Goal: Information Seeking & Learning: Check status

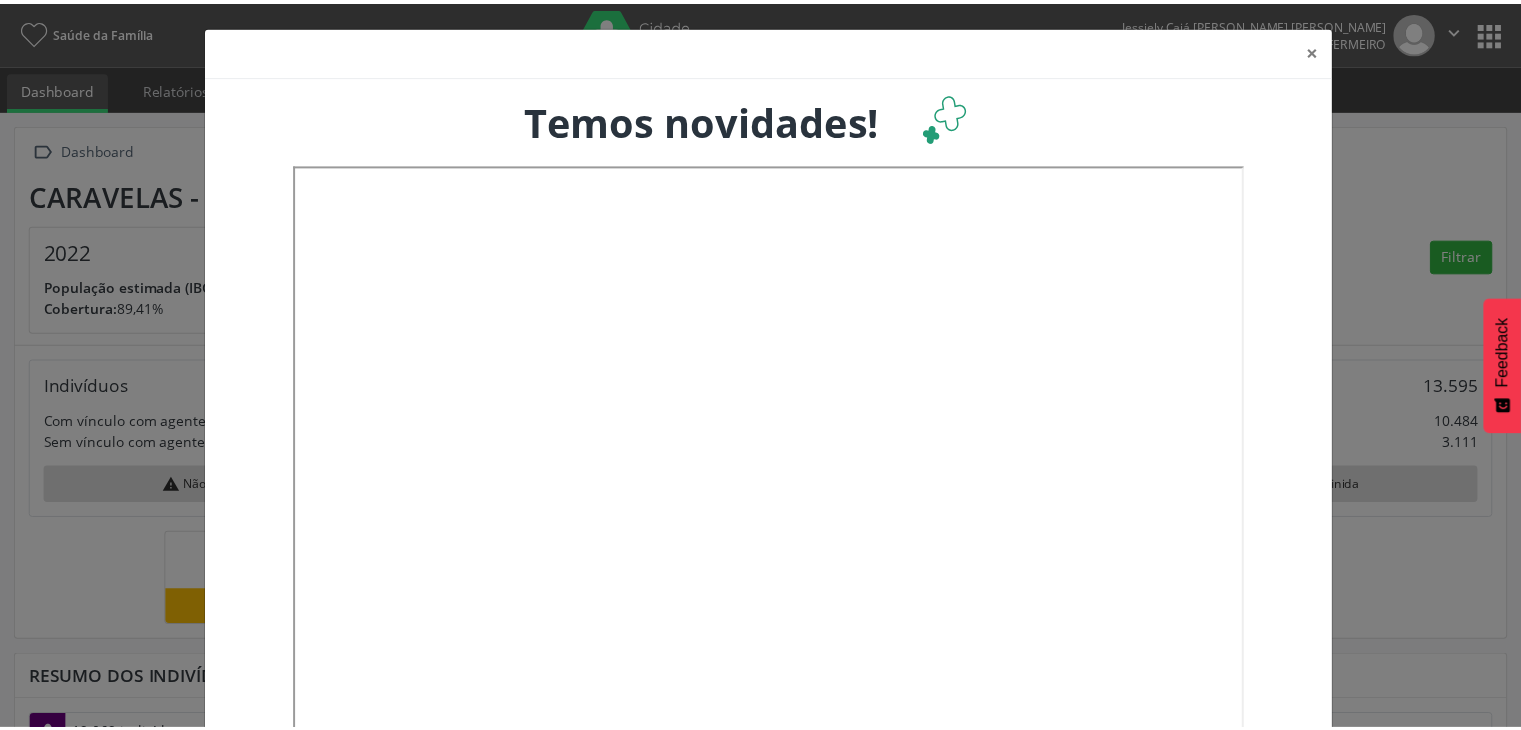
scroll to position [329, 501]
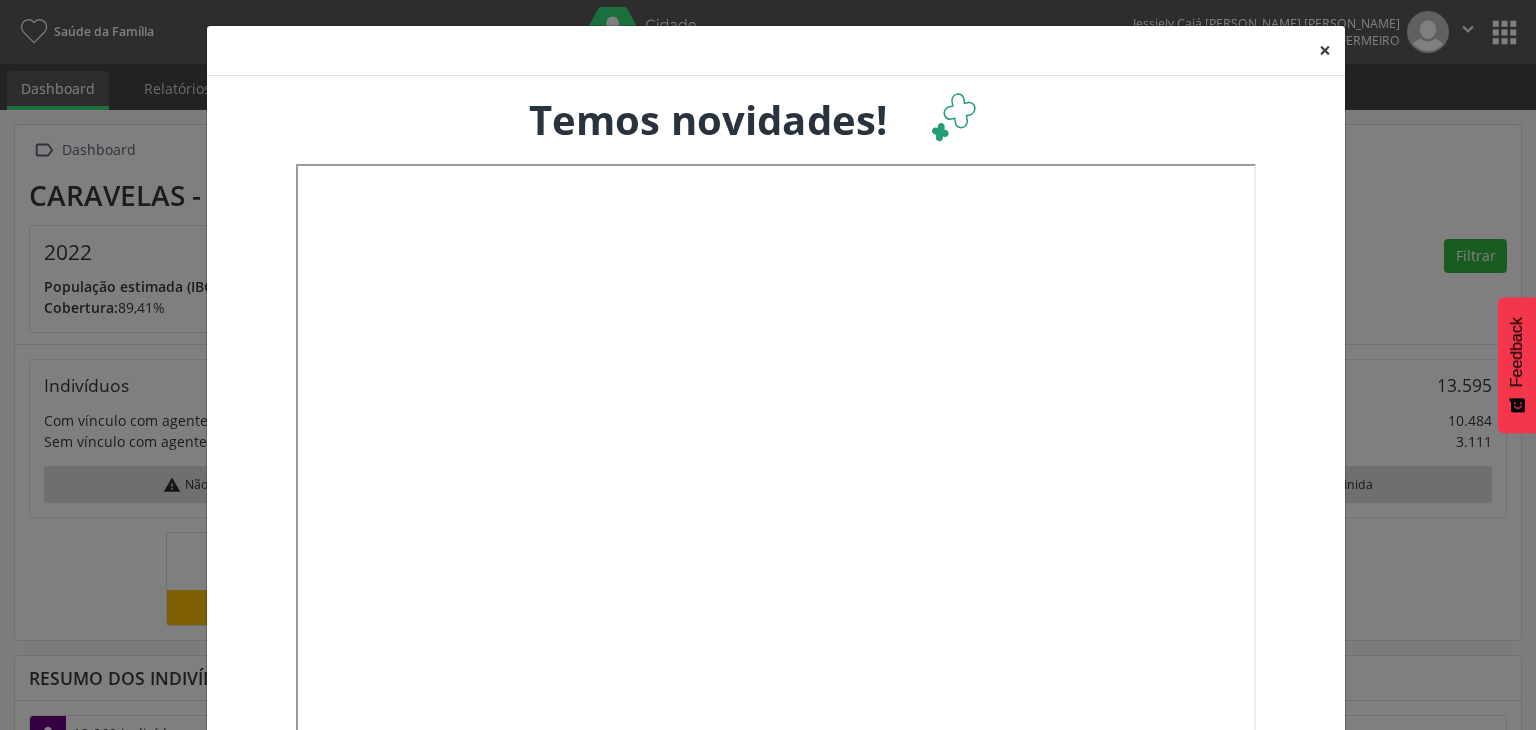
click at [1314, 43] on button "×" at bounding box center [1325, 50] width 40 height 49
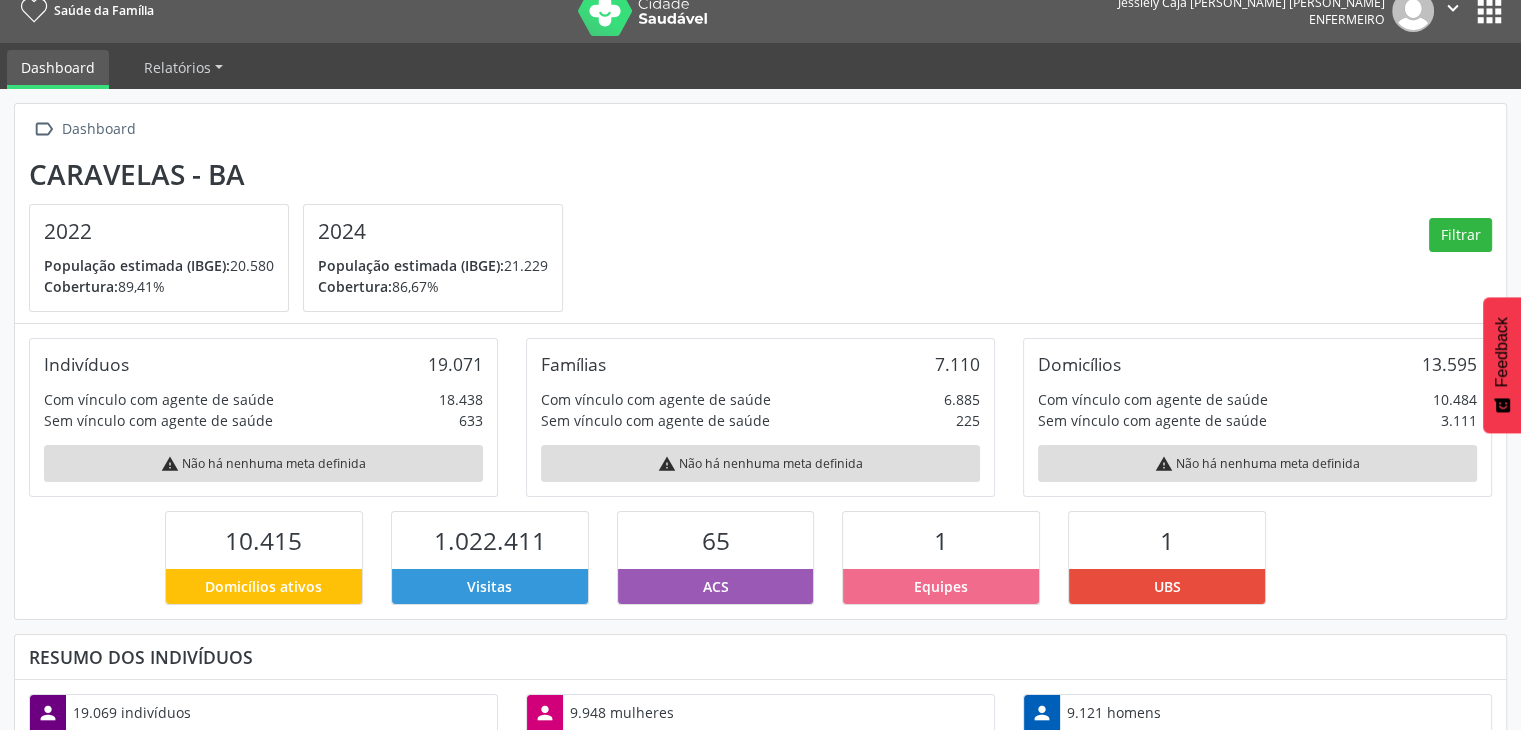
scroll to position [0, 0]
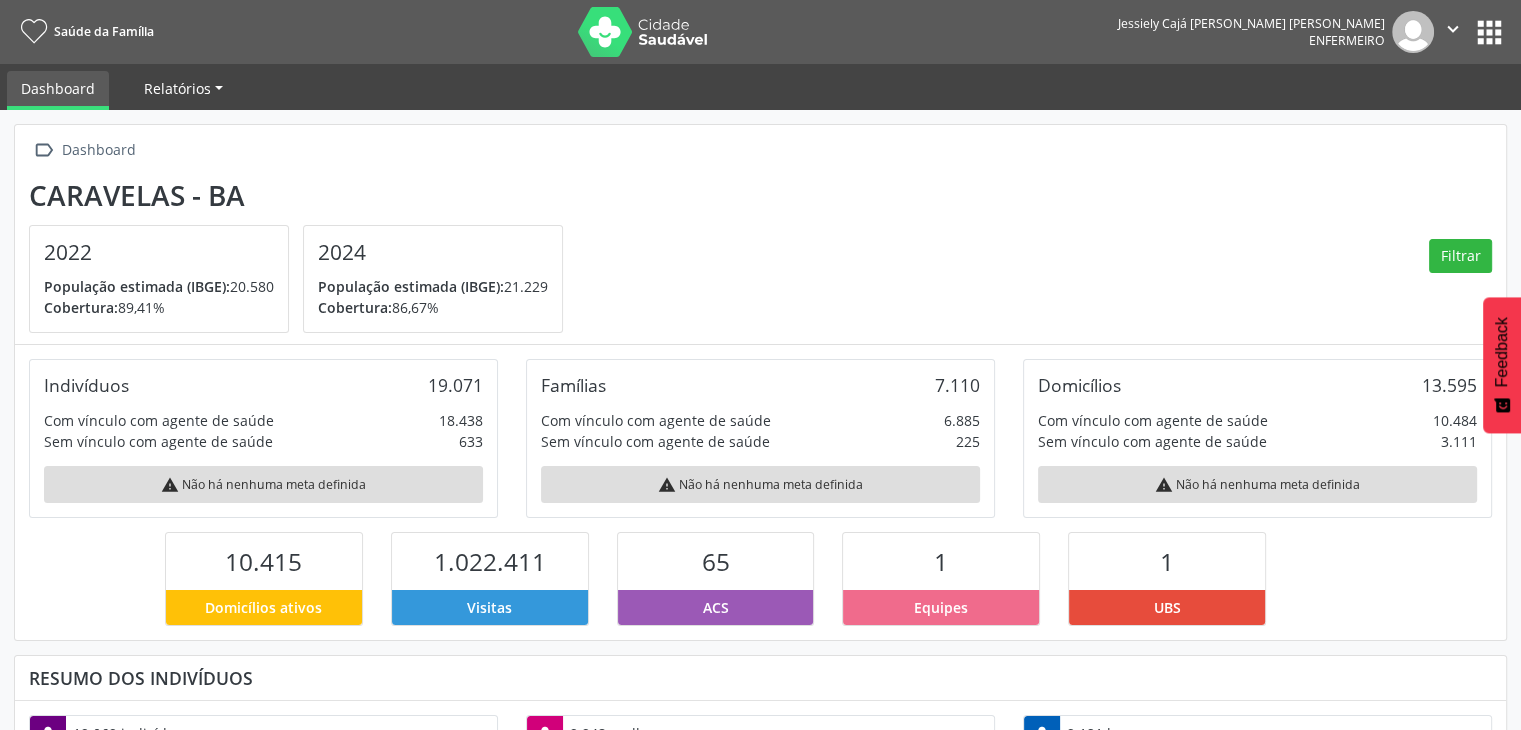
click at [200, 87] on span "Relatórios" at bounding box center [177, 88] width 67 height 19
click at [207, 132] on link "Desfechos da visita" at bounding box center [216, 135] width 171 height 35
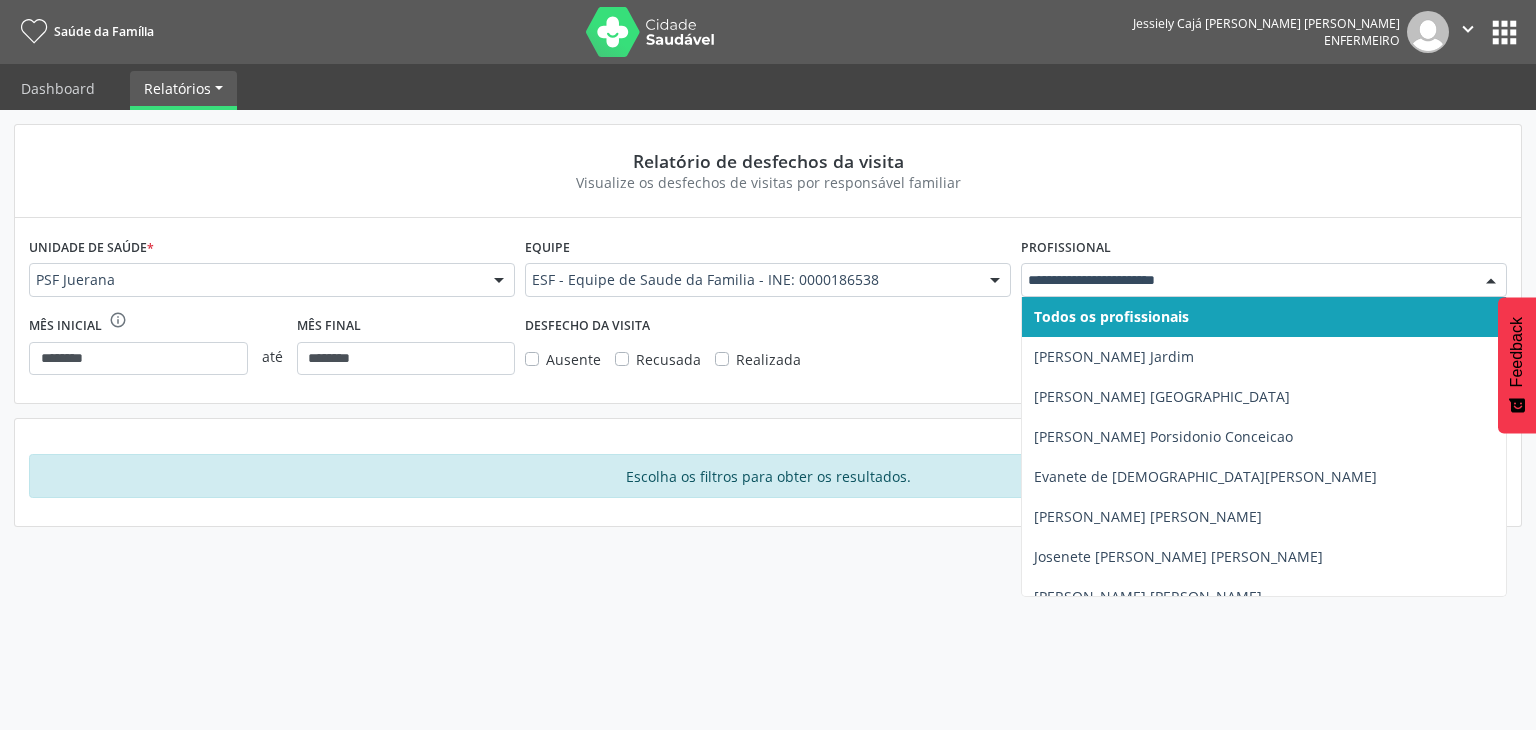
click at [1498, 274] on div at bounding box center [1491, 281] width 30 height 34
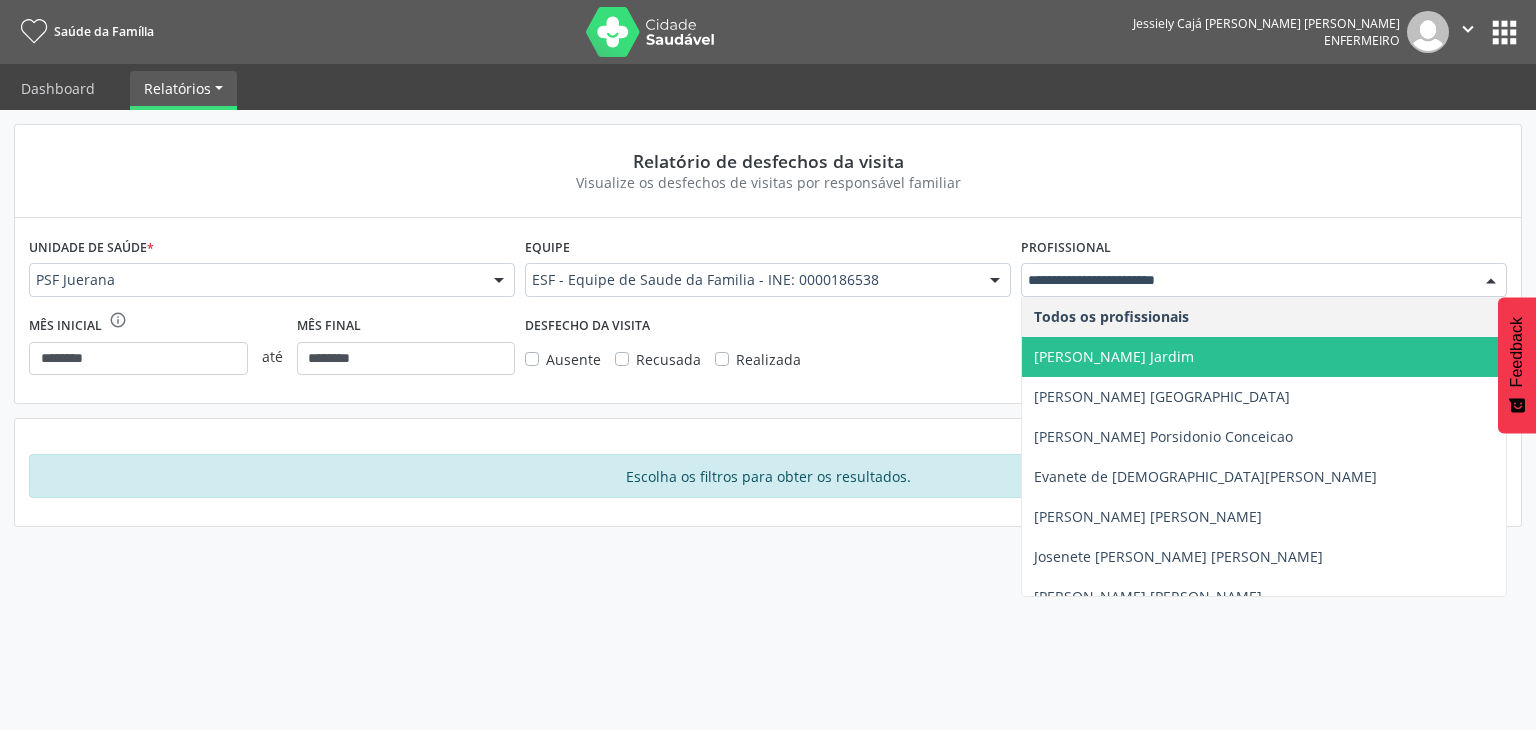
click at [1296, 354] on span "Arlene Rocha Jardim" at bounding box center [1264, 357] width 484 height 40
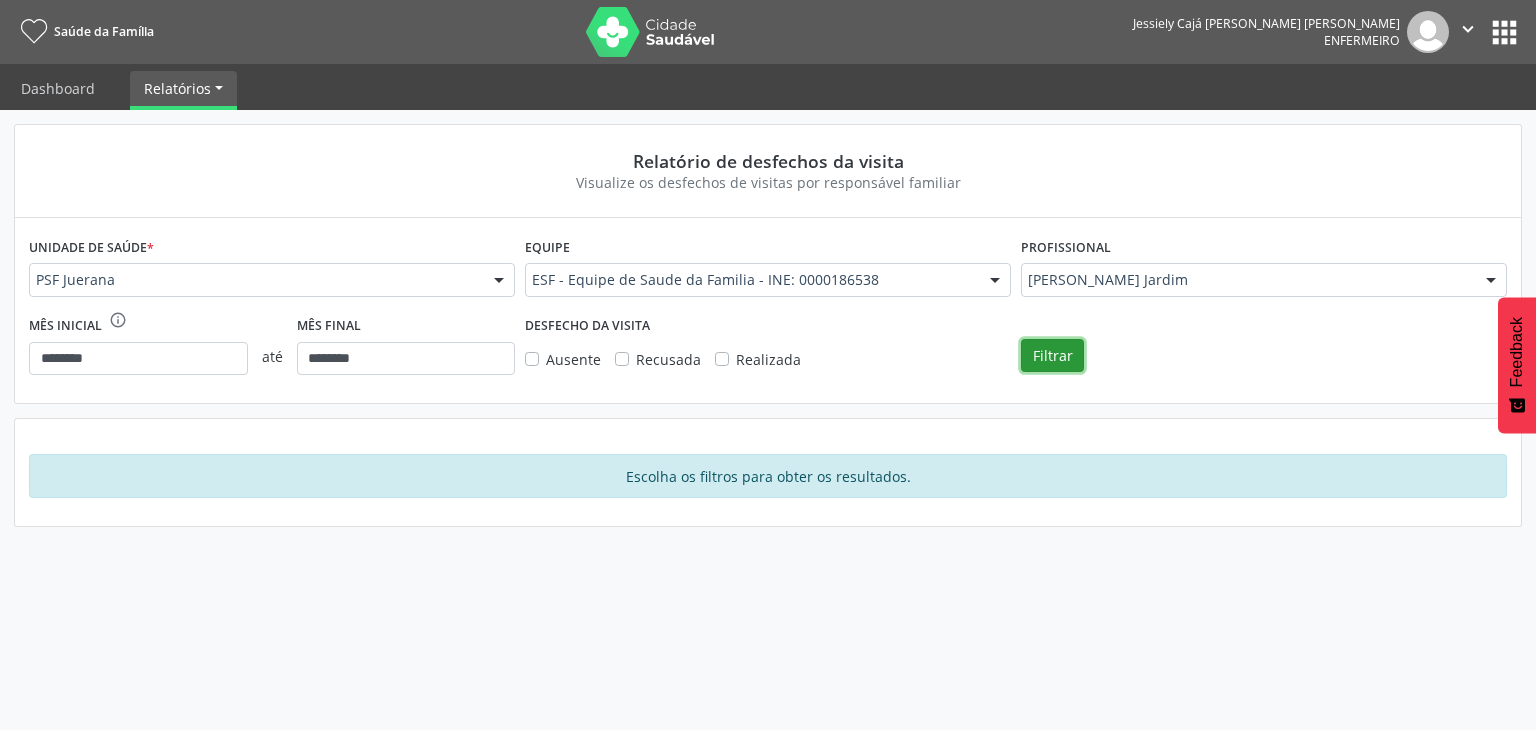
click at [1047, 351] on button "Filtrar" at bounding box center [1052, 356] width 63 height 34
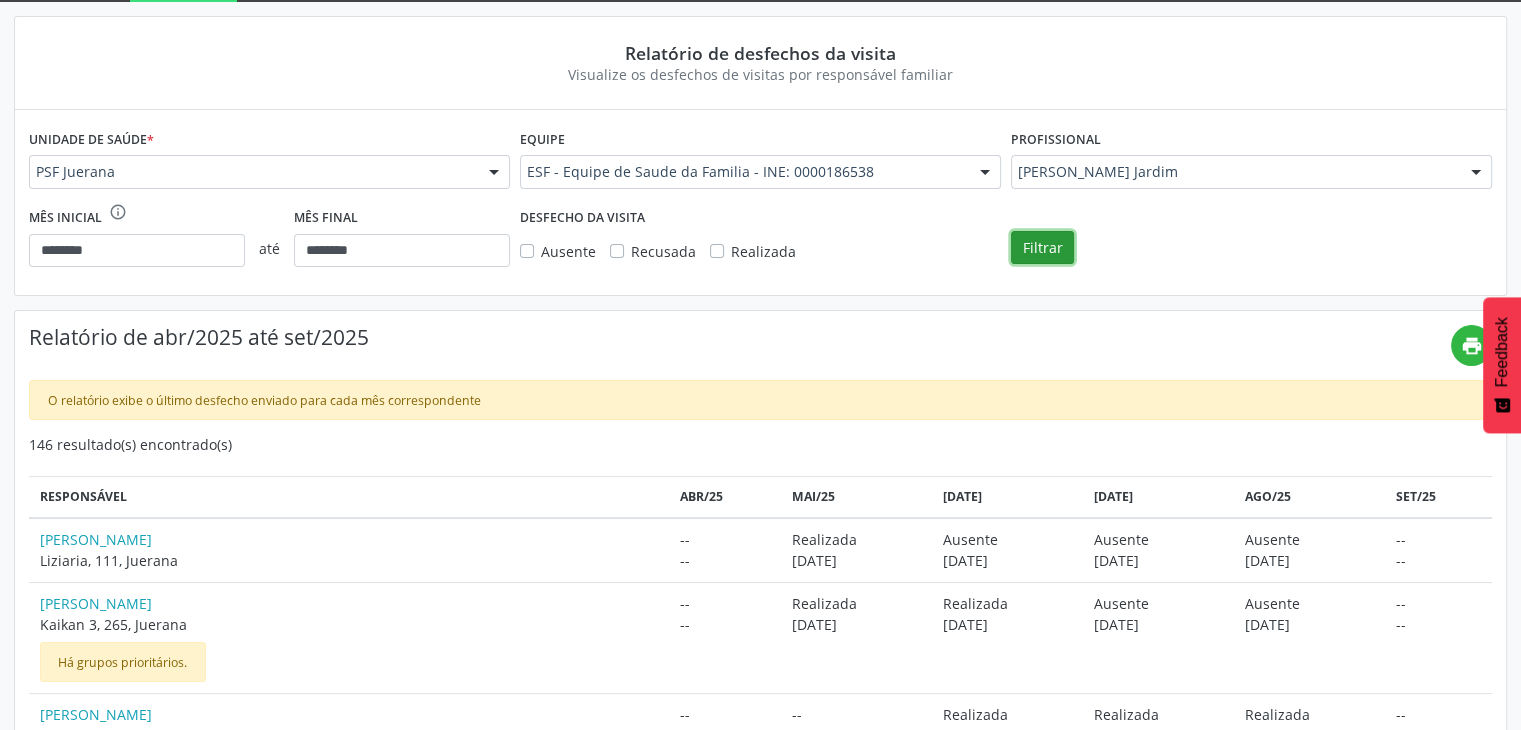
scroll to position [82, 0]
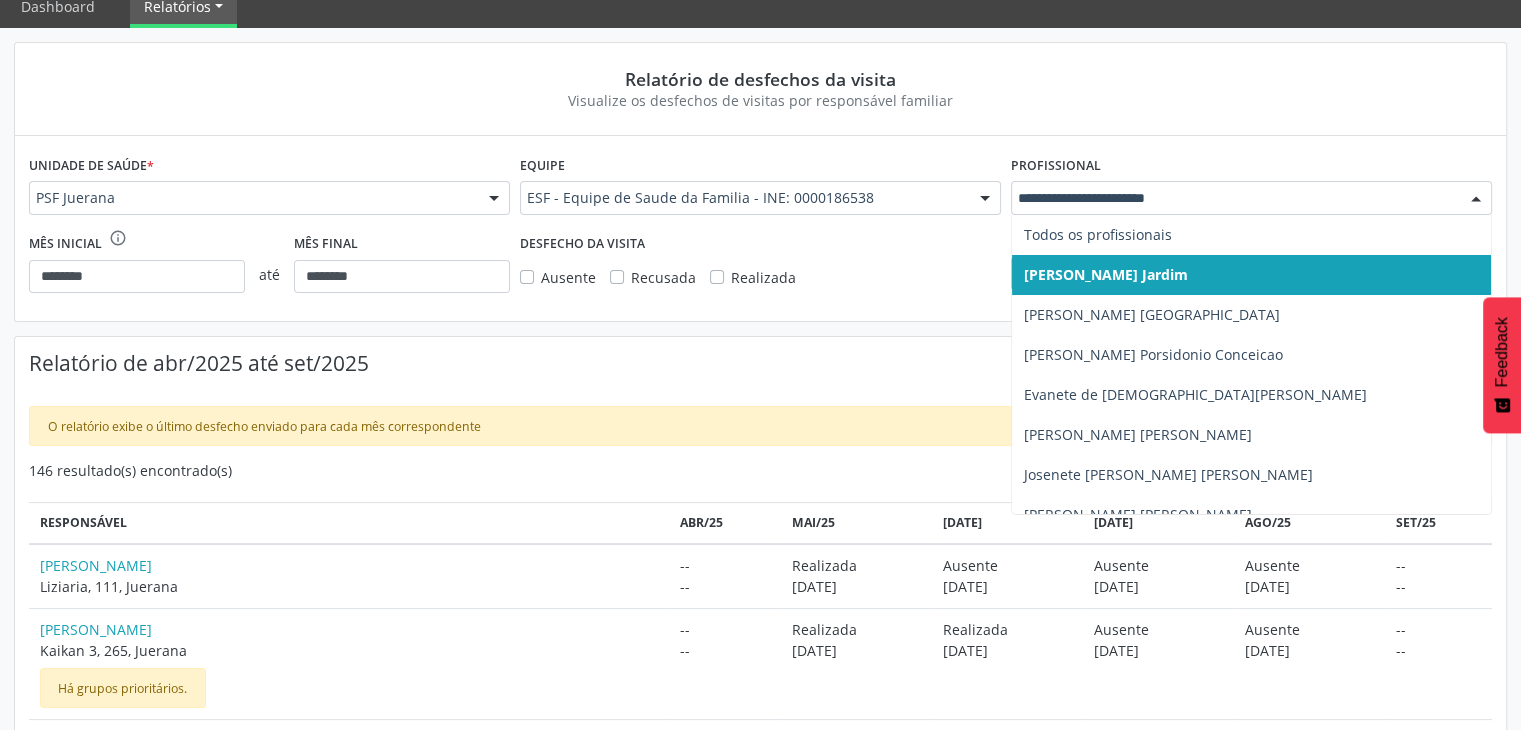
click at [1471, 196] on div at bounding box center [1476, 199] width 30 height 34
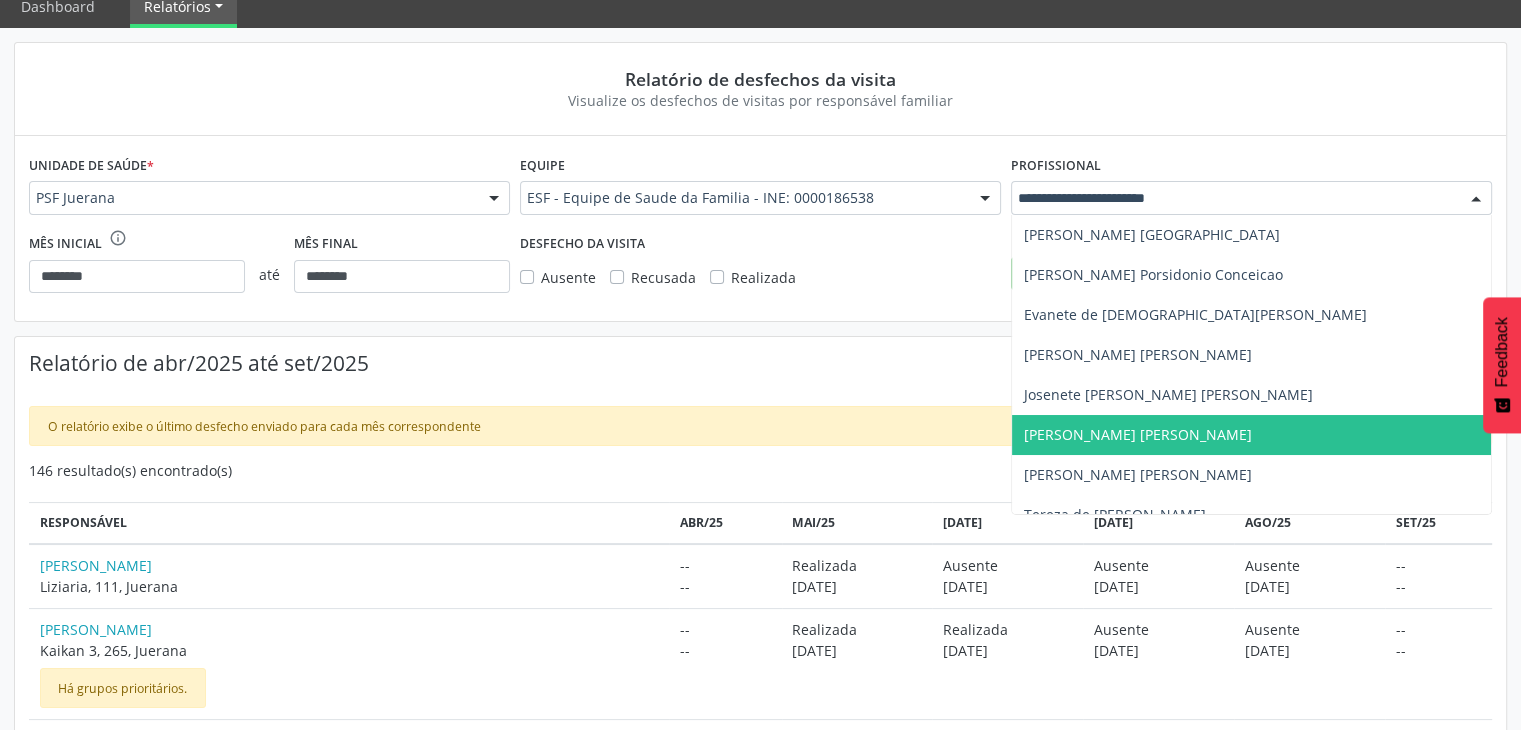
scroll to position [100, 0]
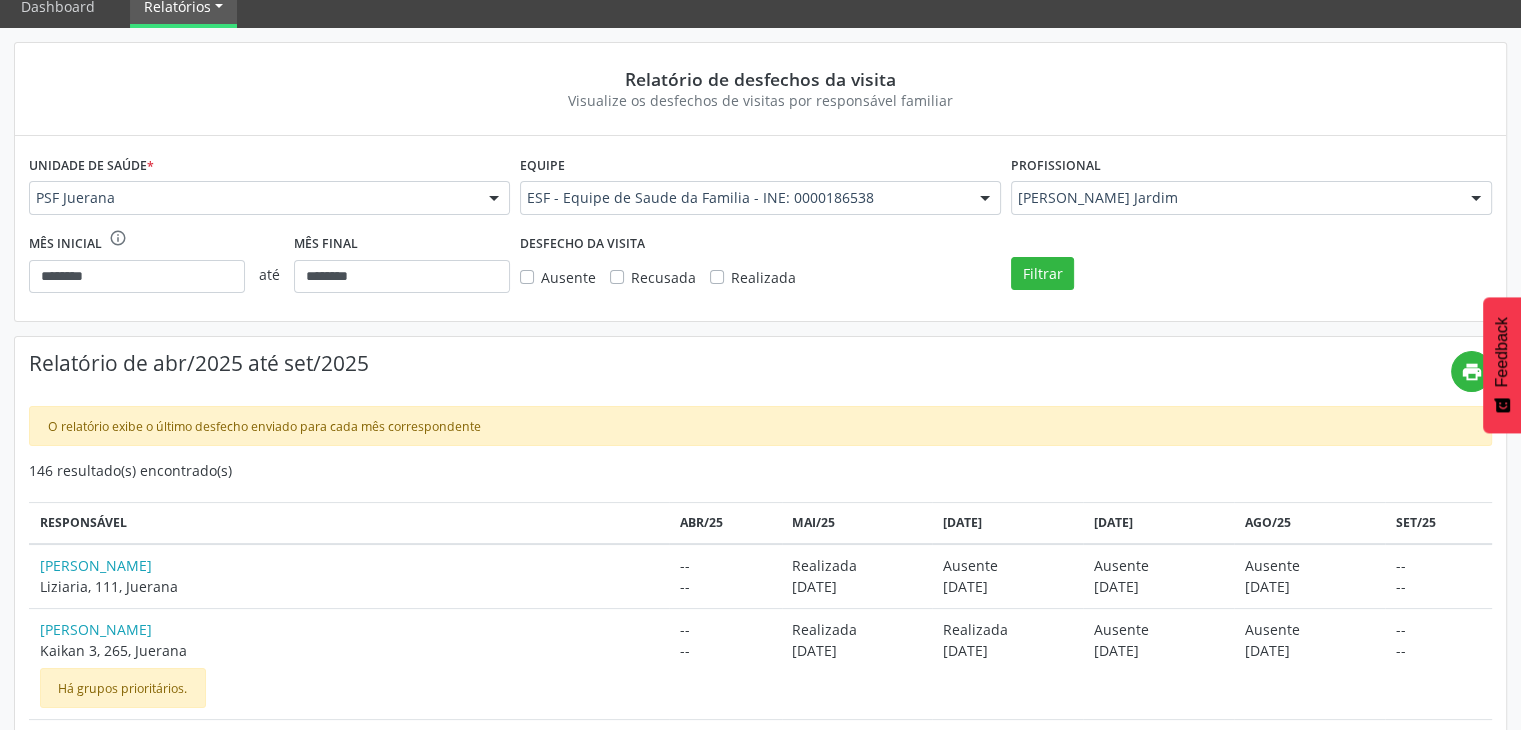
click at [872, 351] on h4 "Relatório de abr/2025 até set/2025" at bounding box center [740, 363] width 1422 height 25
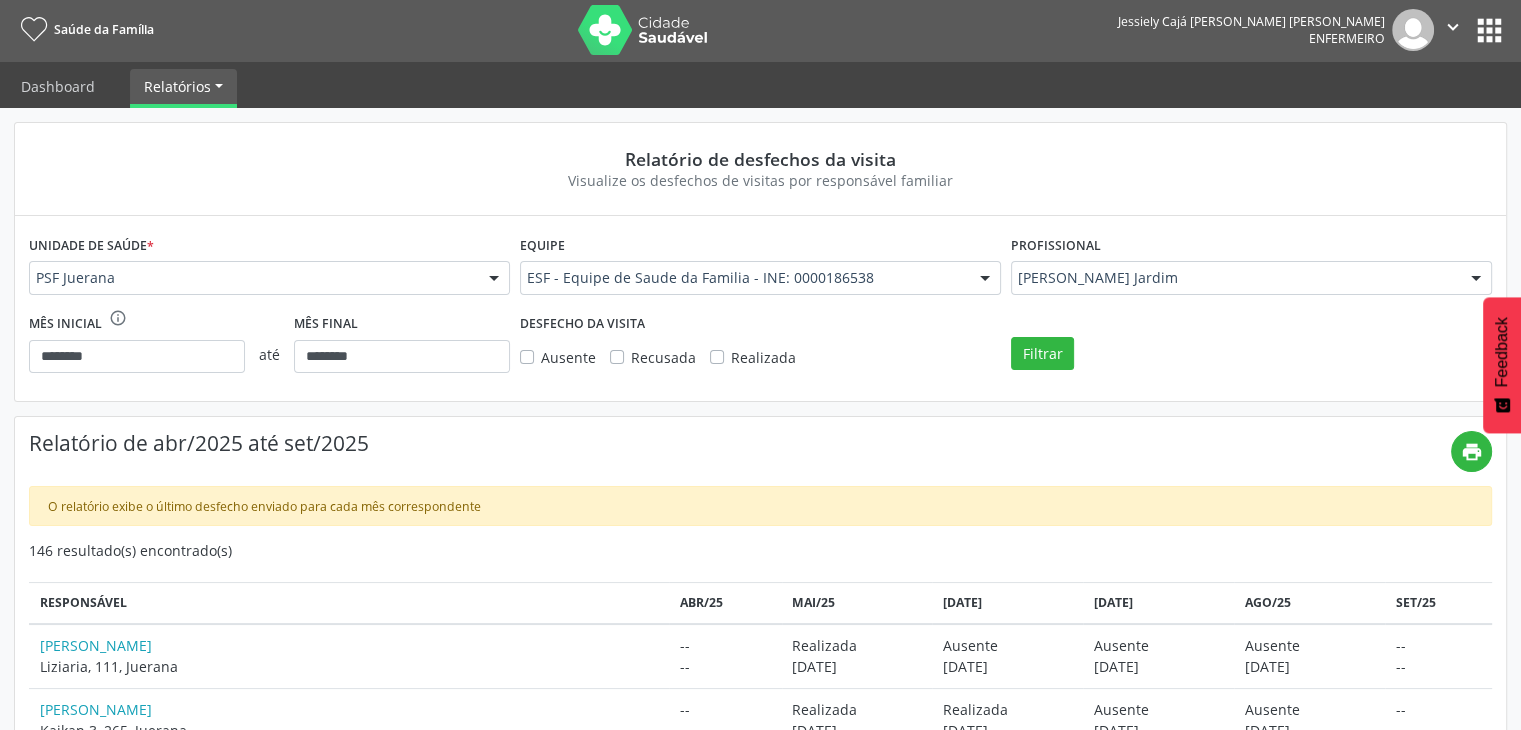
scroll to position [0, 0]
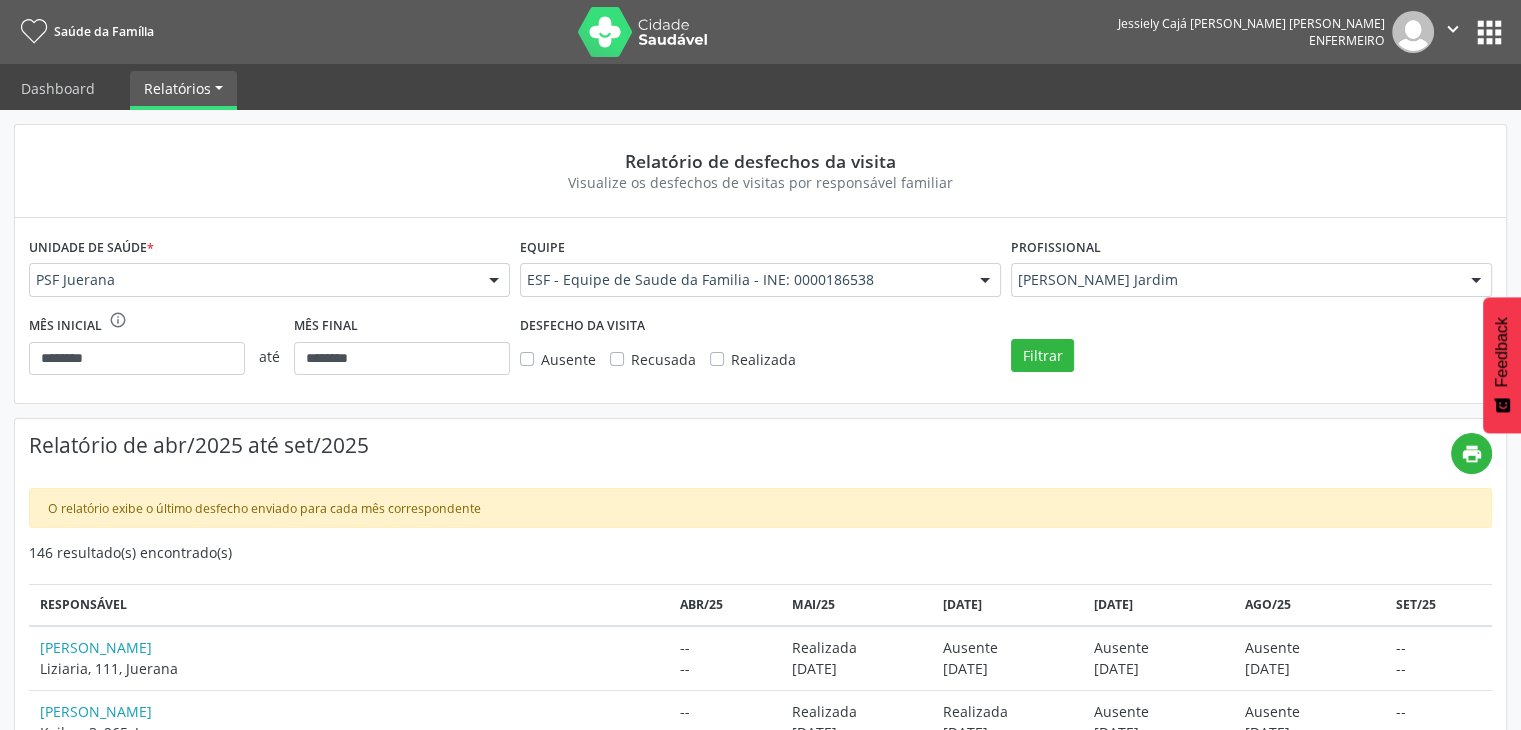
click at [1494, 29] on button "apps" at bounding box center [1489, 32] width 35 height 35
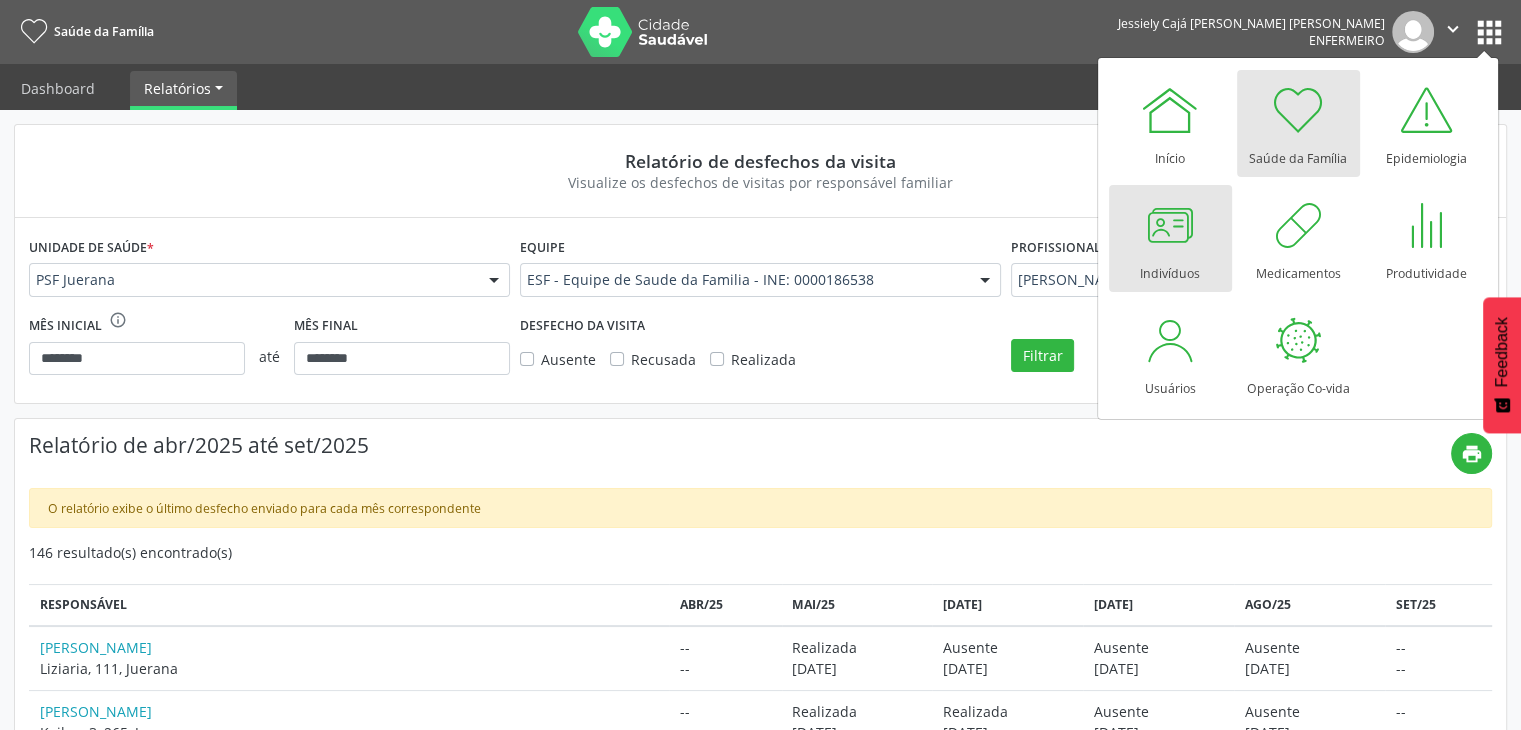
click at [1162, 224] on div at bounding box center [1170, 225] width 60 height 60
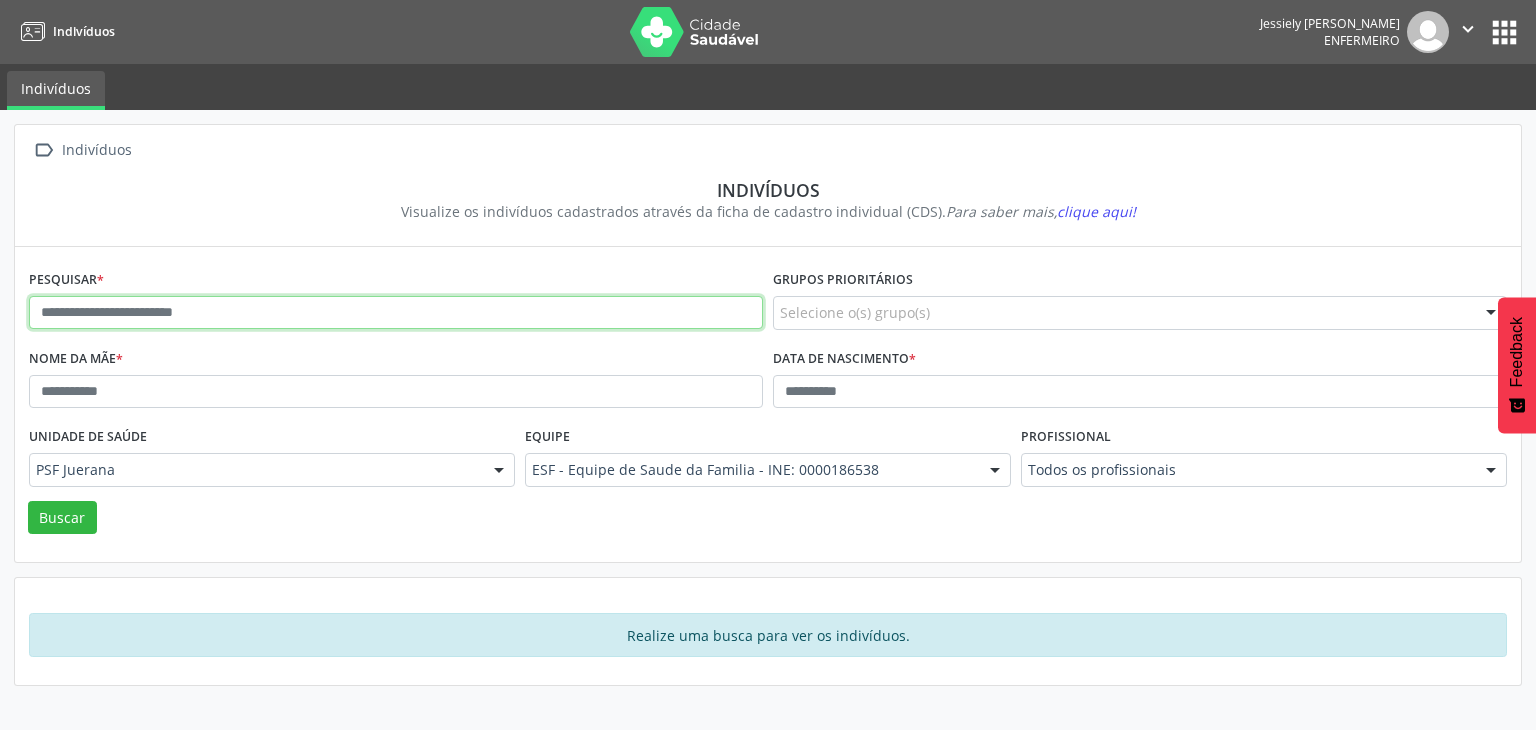
click at [273, 316] on input "text" at bounding box center [396, 313] width 734 height 34
type input "**********"
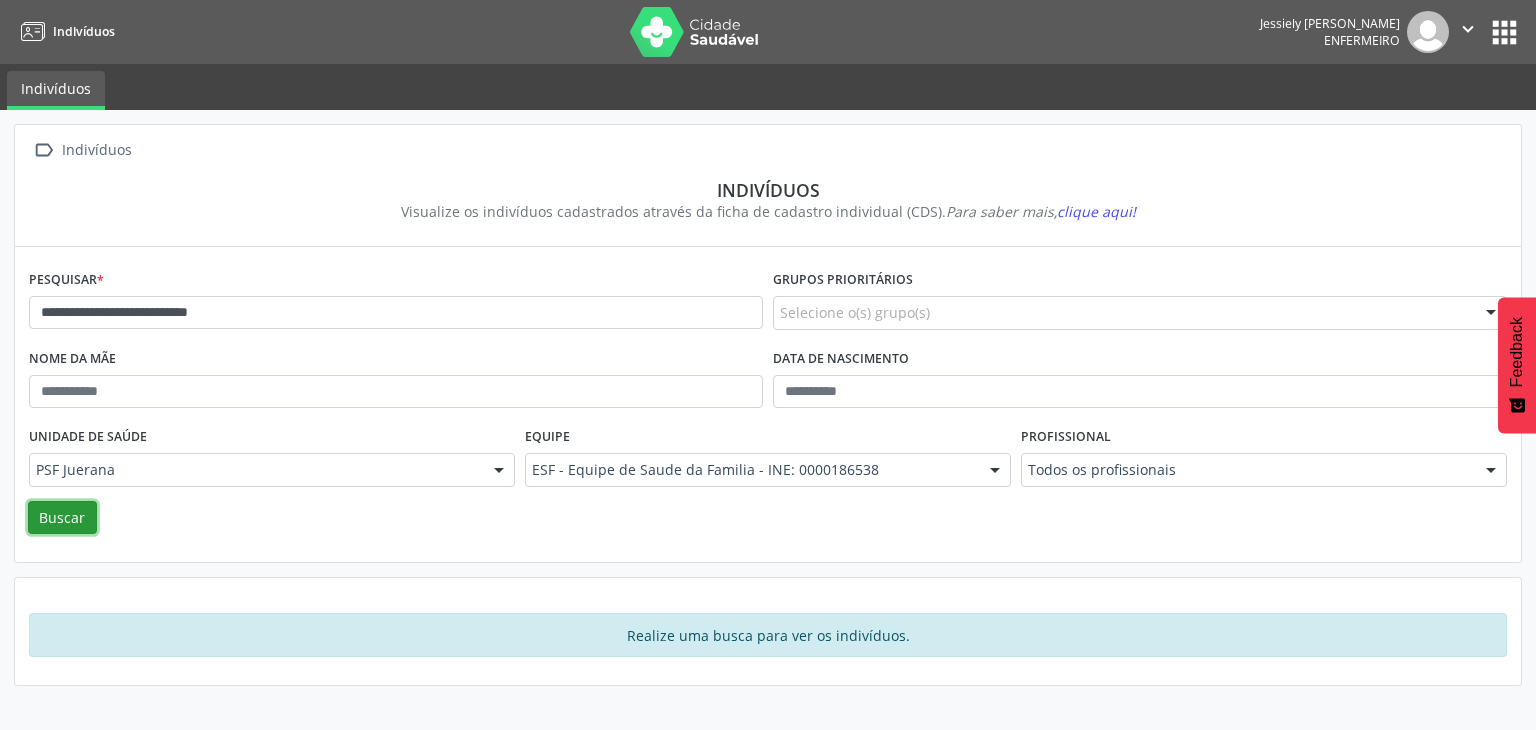
click at [74, 517] on button "Buscar" at bounding box center [62, 518] width 69 height 34
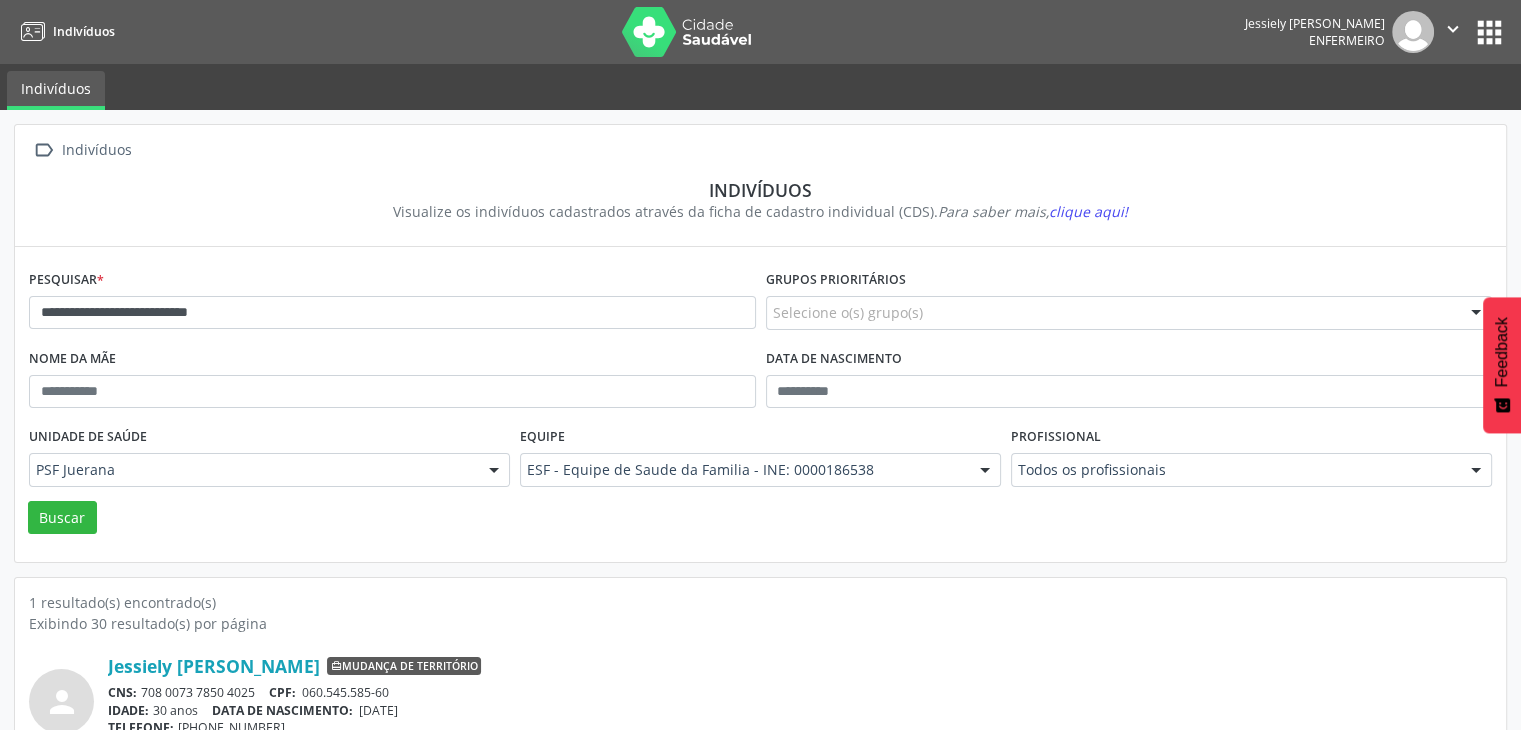
click at [1476, 32] on button "apps" at bounding box center [1489, 32] width 35 height 35
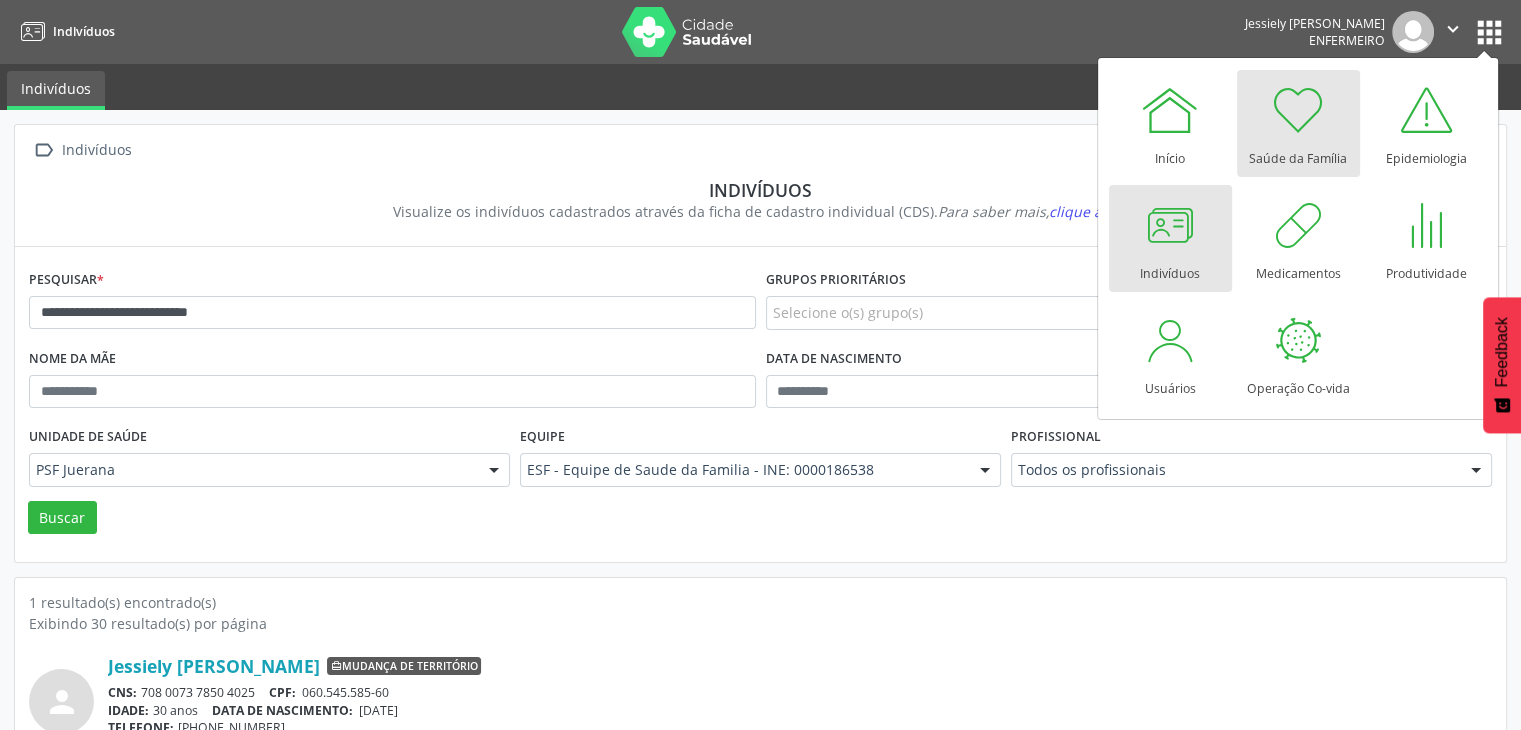
click at [1311, 124] on div at bounding box center [1298, 110] width 60 height 60
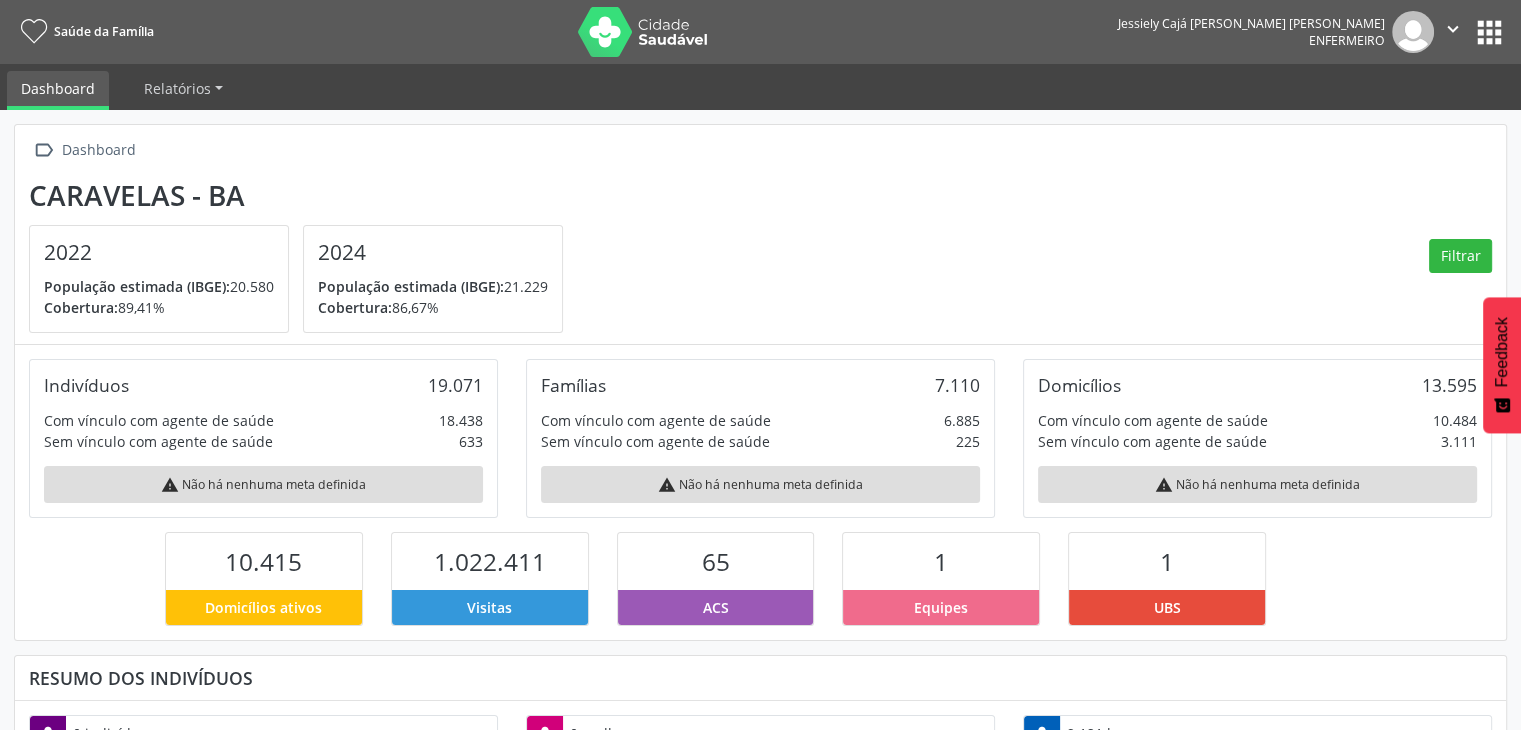
scroll to position [329, 497]
